Goal: Task Accomplishment & Management: Manage account settings

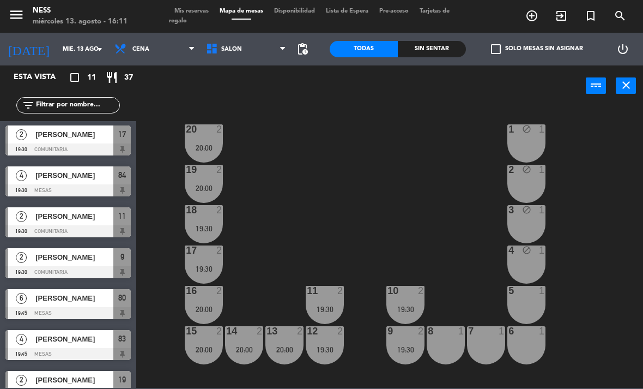
scroll to position [44, 0]
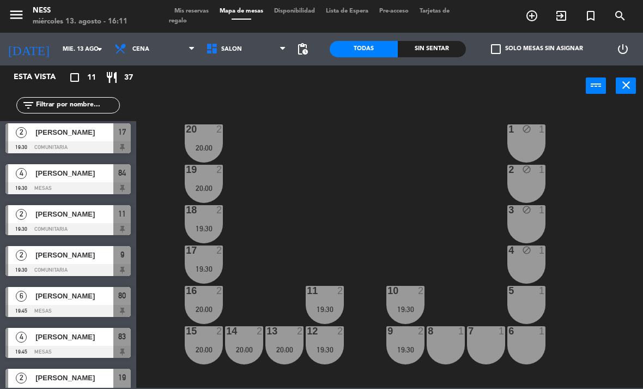
click at [76, 349] on div at bounding box center [67, 352] width 125 height 12
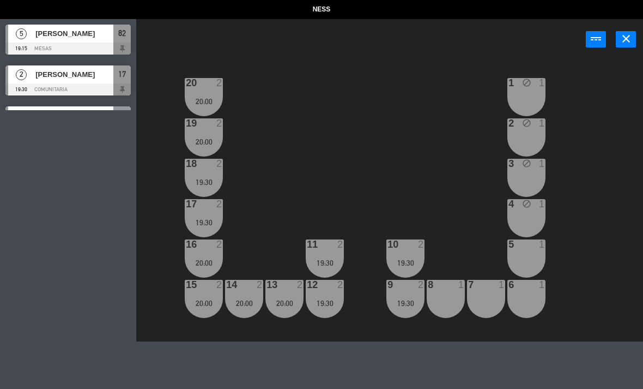
click at [445, 118] on div "20 2 20:00 1 block 1 19 2 20:00 2 block 1 18 2 19:30 3 block 1 17 2 19:30 4 blo…" at bounding box center [393, 200] width 500 height 282
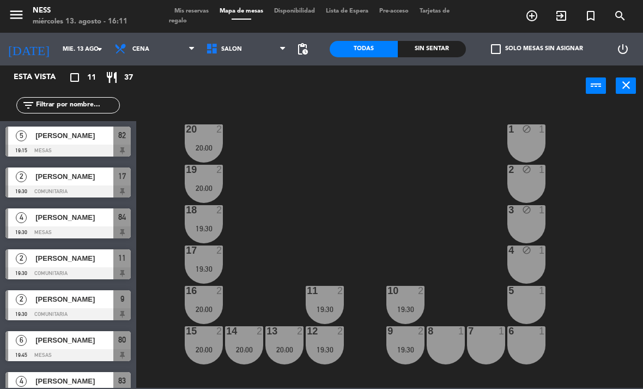
click at [208, 11] on span "Mis reservas" at bounding box center [191, 11] width 45 height 6
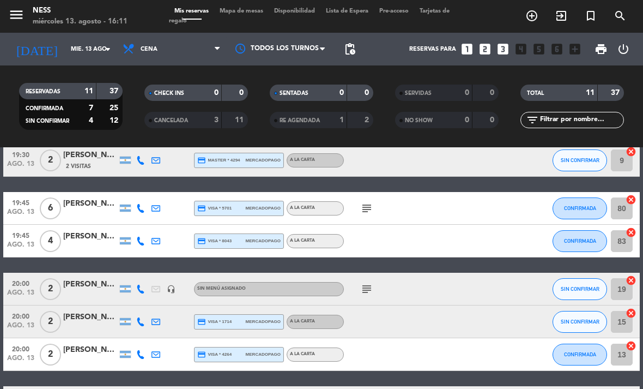
scroll to position [200, 0]
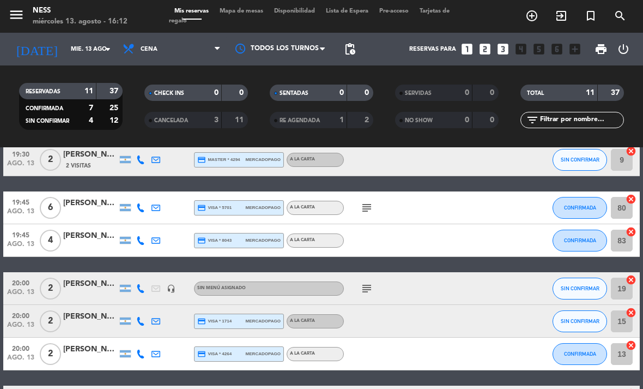
click at [82, 240] on div "[PERSON_NAME]" at bounding box center [90, 235] width 55 height 13
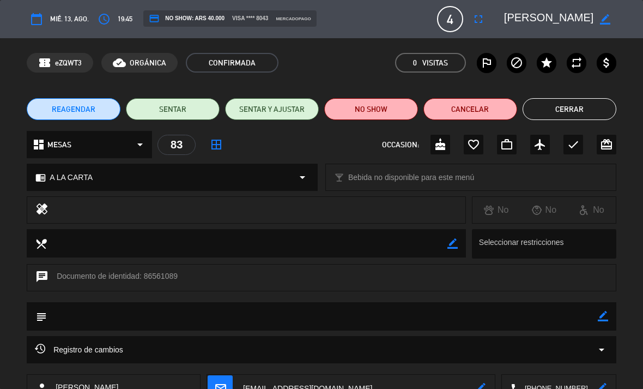
scroll to position [0, 0]
click at [590, 114] on button "Cerrar" at bounding box center [570, 109] width 94 height 22
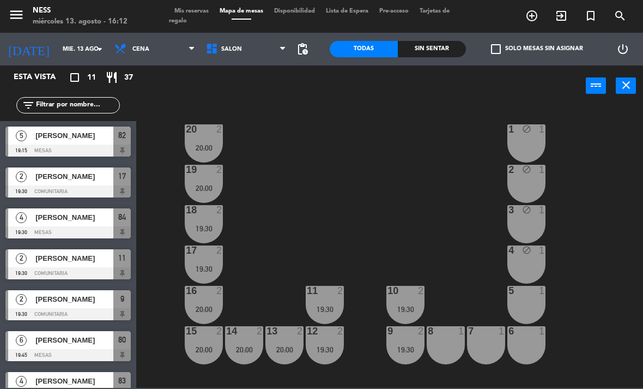
click at [212, 14] on span "Mis reservas" at bounding box center [191, 11] width 45 height 6
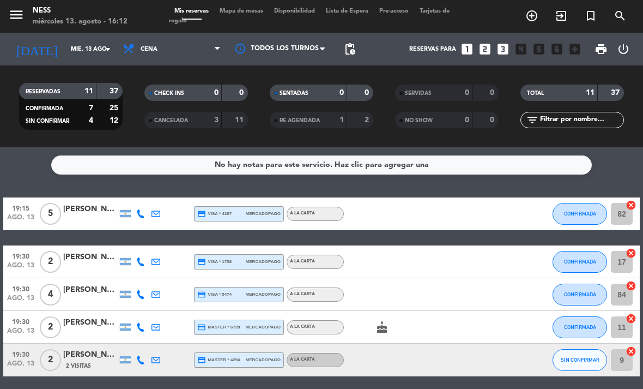
click at [249, 10] on span "Mapa de mesas" at bounding box center [241, 11] width 55 height 6
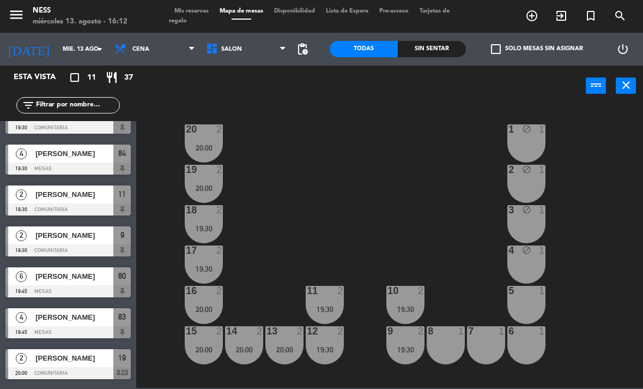
scroll to position [77, 0]
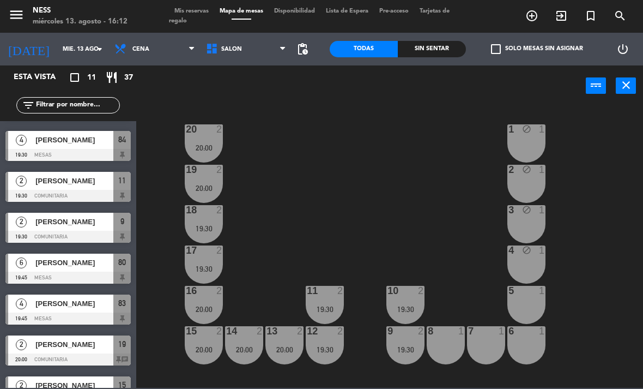
click at [77, 313] on div at bounding box center [67, 318] width 125 height 12
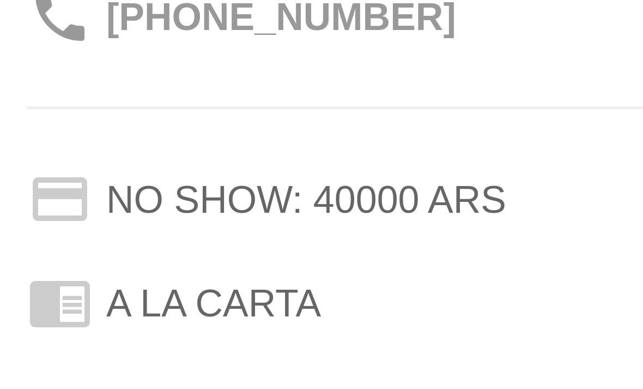
scroll to position [0, 0]
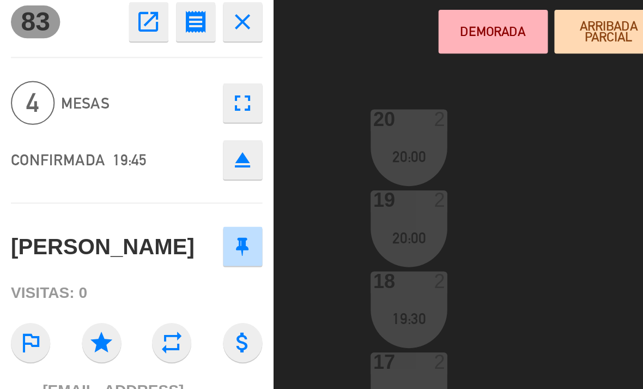
click at [123, 28] on icon "close" at bounding box center [120, 34] width 13 height 13
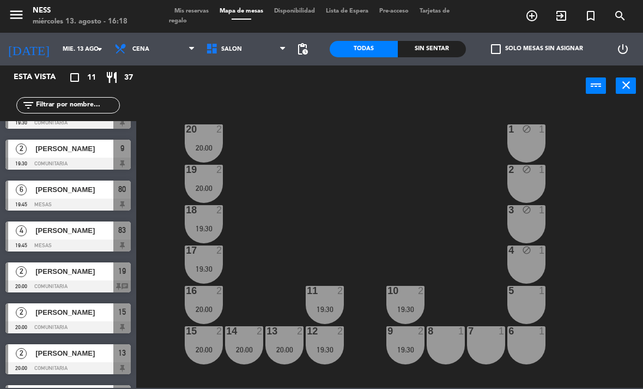
scroll to position [164, 0]
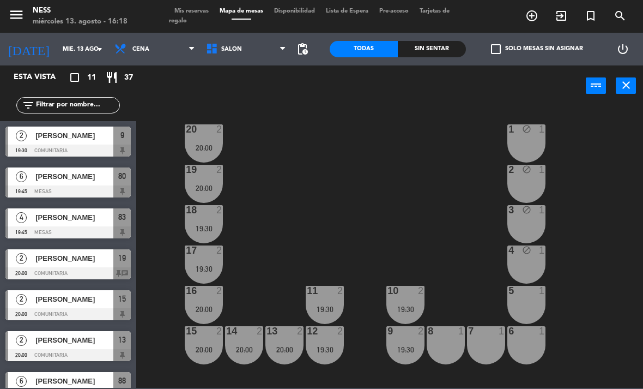
click at [97, 311] on div at bounding box center [67, 314] width 125 height 12
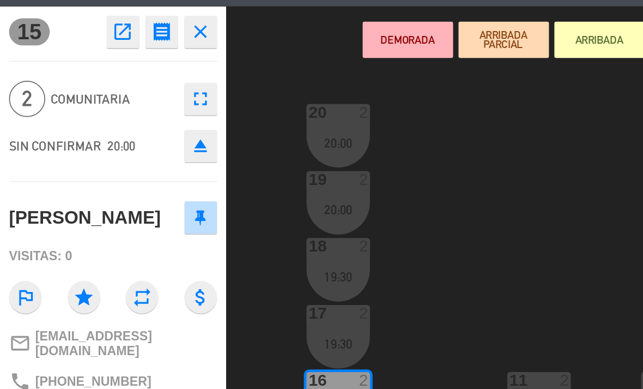
click at [128, 71] on button "close" at bounding box center [121, 81] width 20 height 20
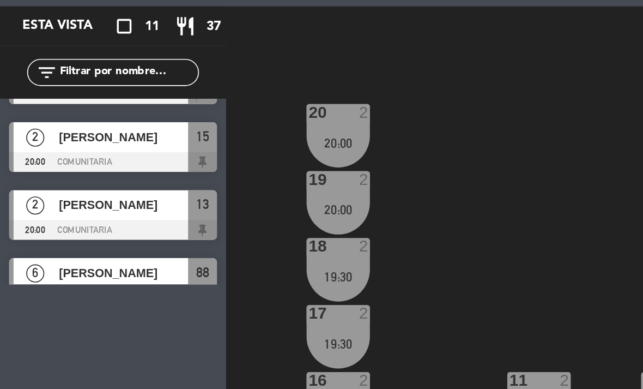
scroll to position [319, 0]
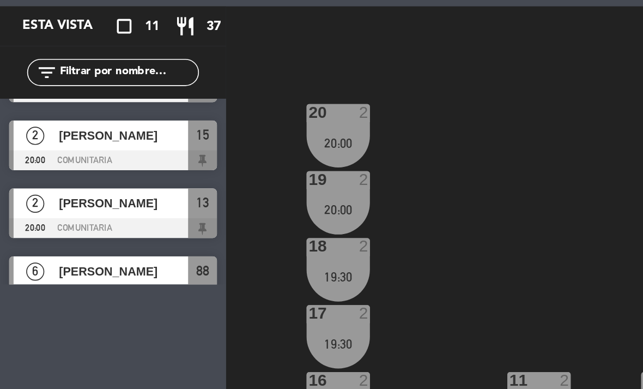
click at [81, 175] on div "[PERSON_NAME]" at bounding box center [73, 184] width 79 height 18
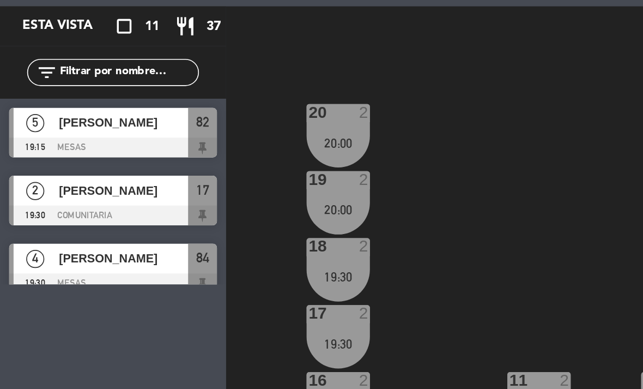
scroll to position [80, 0]
